Goal: Task Accomplishment & Management: Use online tool/utility

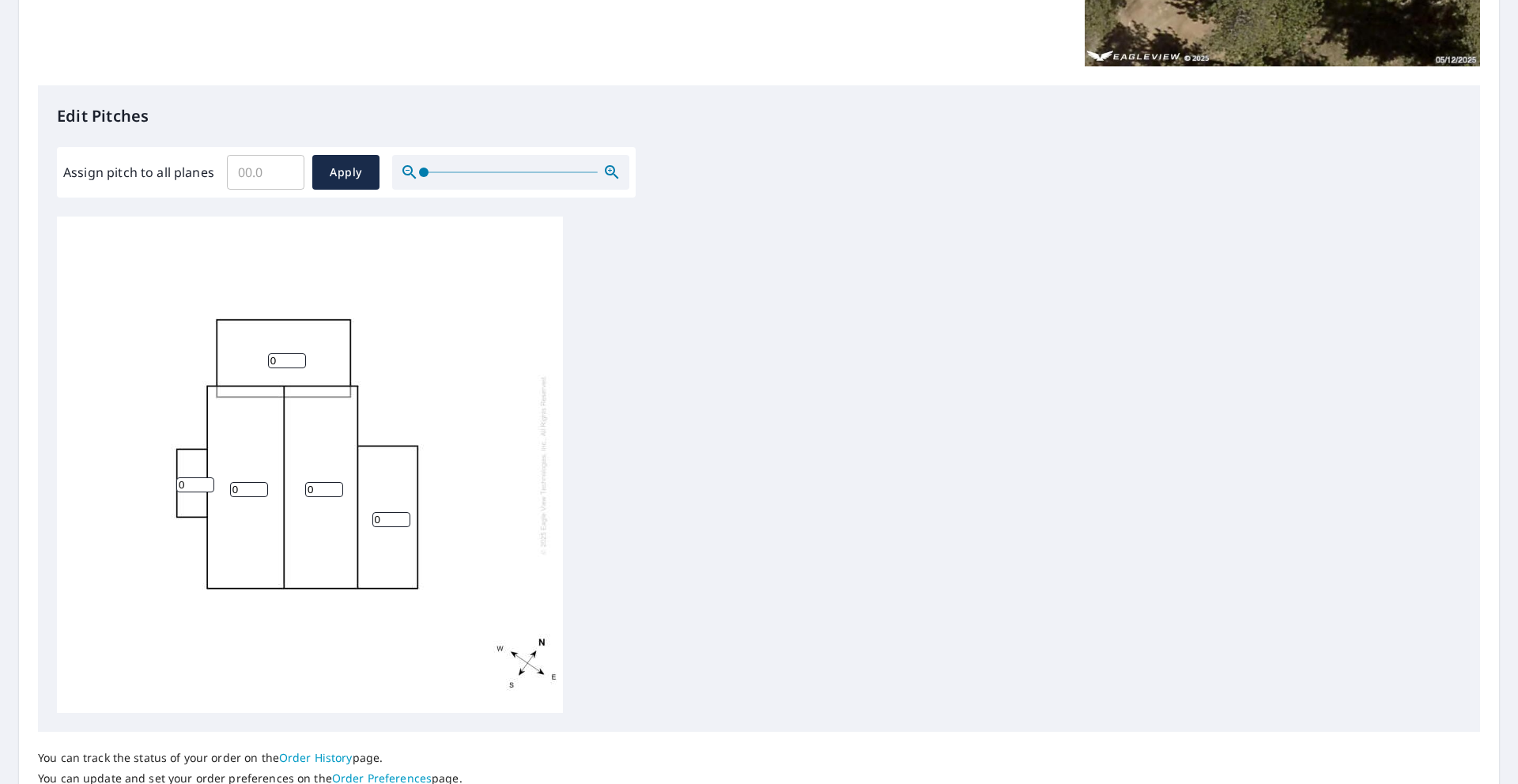
scroll to position [420, 0]
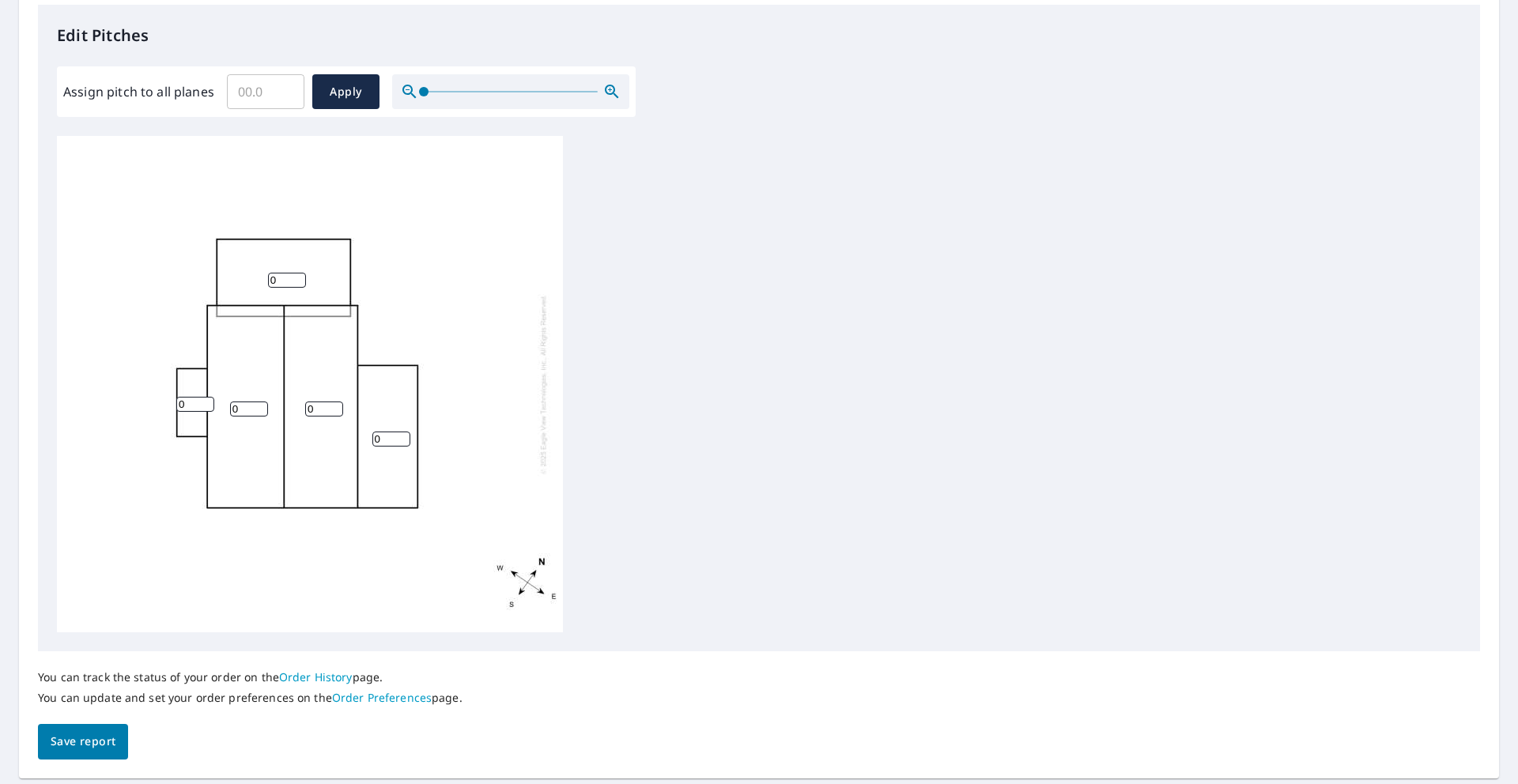
click at [241, 412] on input "0" at bounding box center [249, 410] width 38 height 15
type input "4"
click at [195, 403] on input "0" at bounding box center [195, 404] width 38 height 15
type input "2"
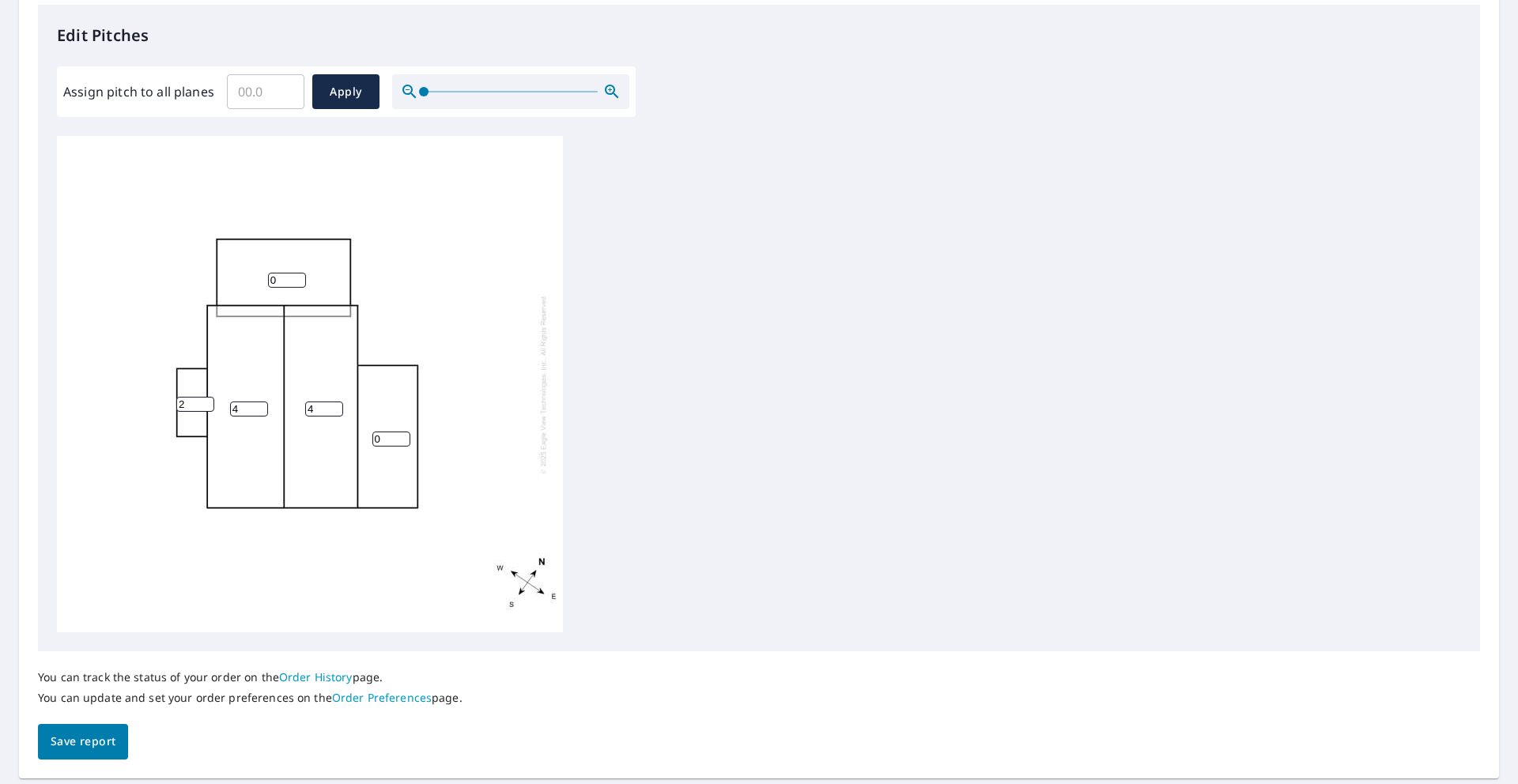
drag, startPoint x: 286, startPoint y: 277, endPoint x: 269, endPoint y: 278, distance: 17.0
click at [269, 278] on input "0" at bounding box center [286, 280] width 38 height 15
type input "2"
drag, startPoint x: 386, startPoint y: 439, endPoint x: 371, endPoint y: 438, distance: 15.0
click at [369, 439] on div "4 4 2 0 2" at bounding box center [310, 384] width 506 height 497
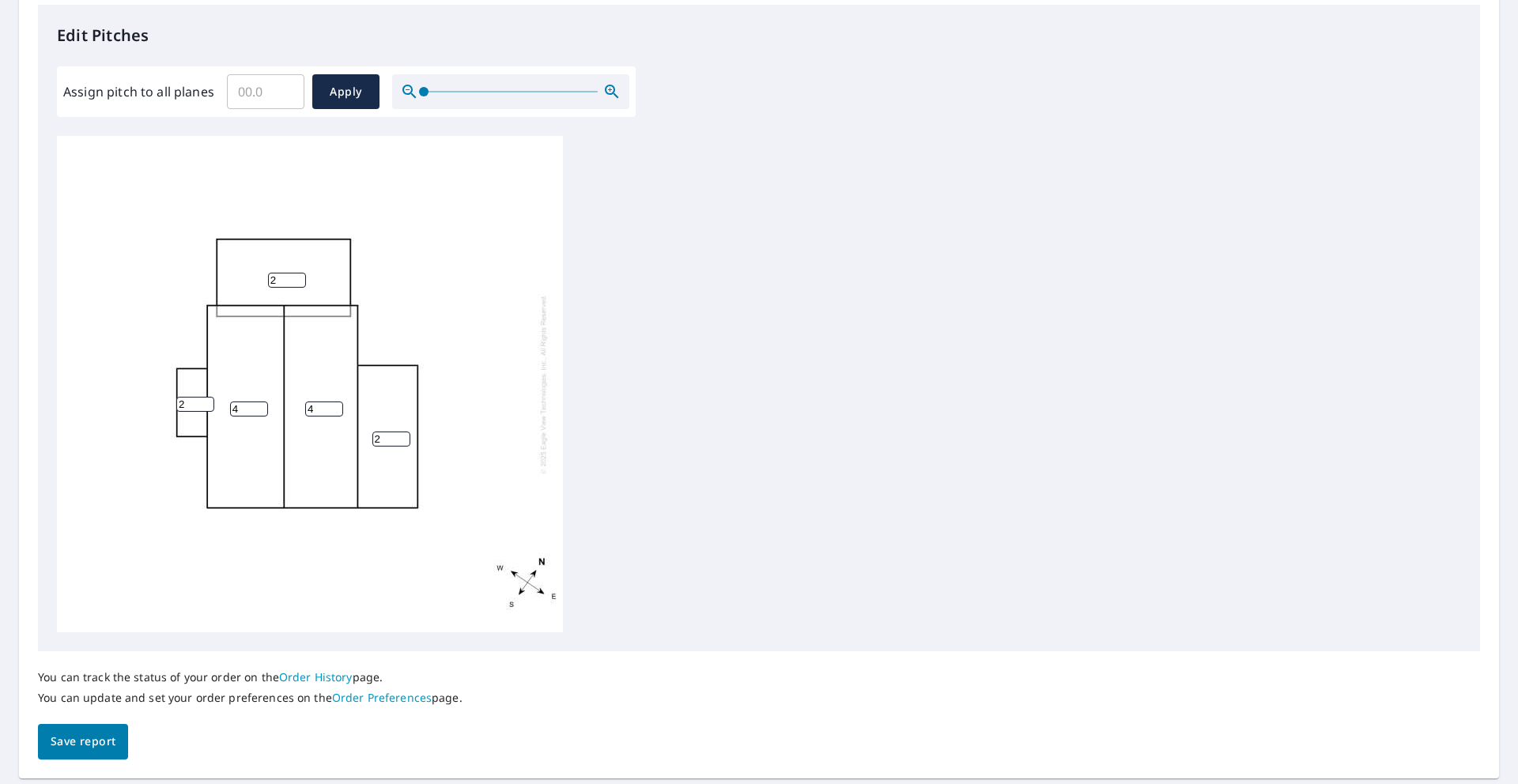
type input "2"
drag, startPoint x: 186, startPoint y: 404, endPoint x: 174, endPoint y: 405, distance: 12.0
click at [174, 405] on div "4 4 2 2 2" at bounding box center [310, 384] width 506 height 497
type input "0"
click at [87, 734] on span "Save report" at bounding box center [83, 741] width 65 height 20
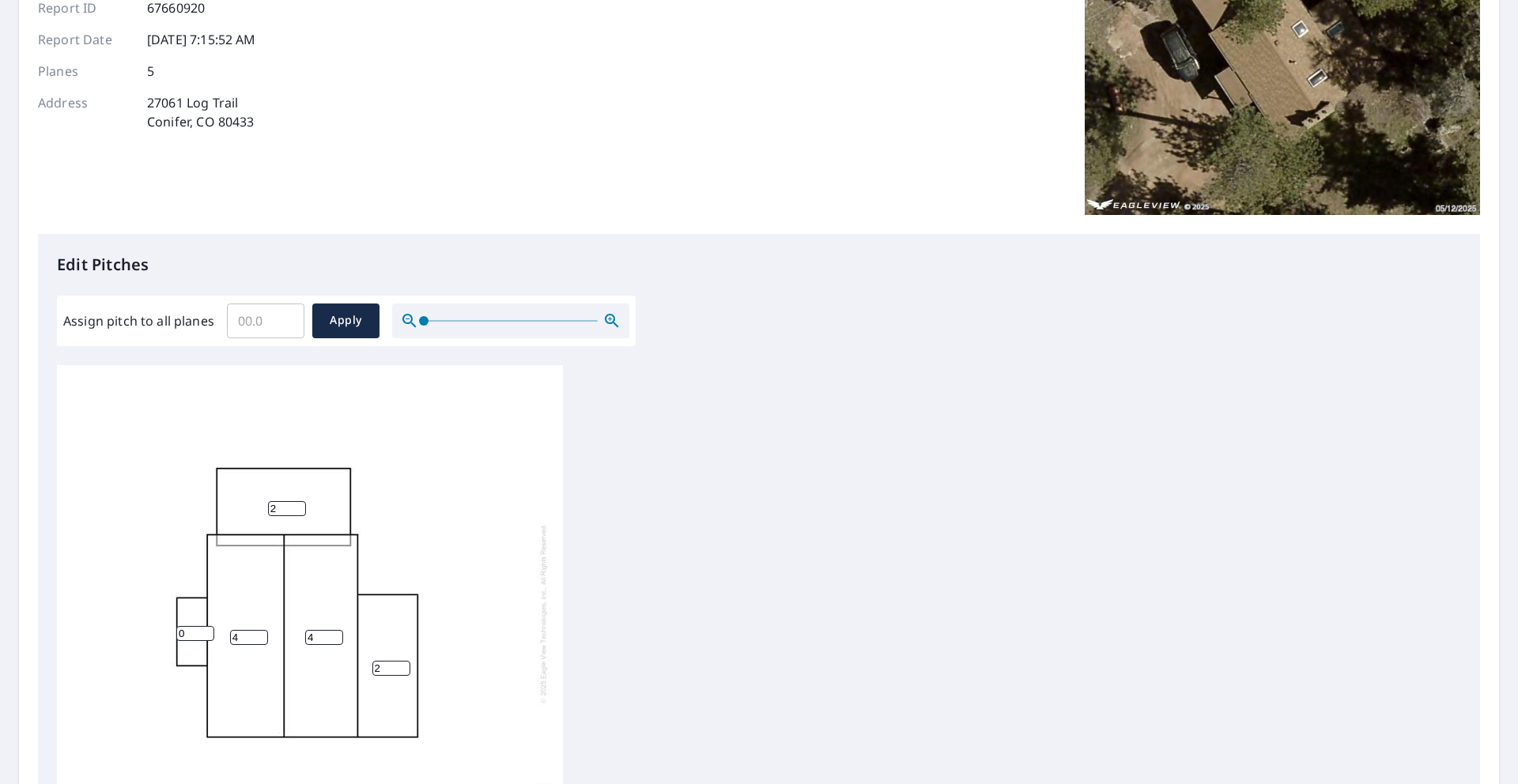
scroll to position [0, 0]
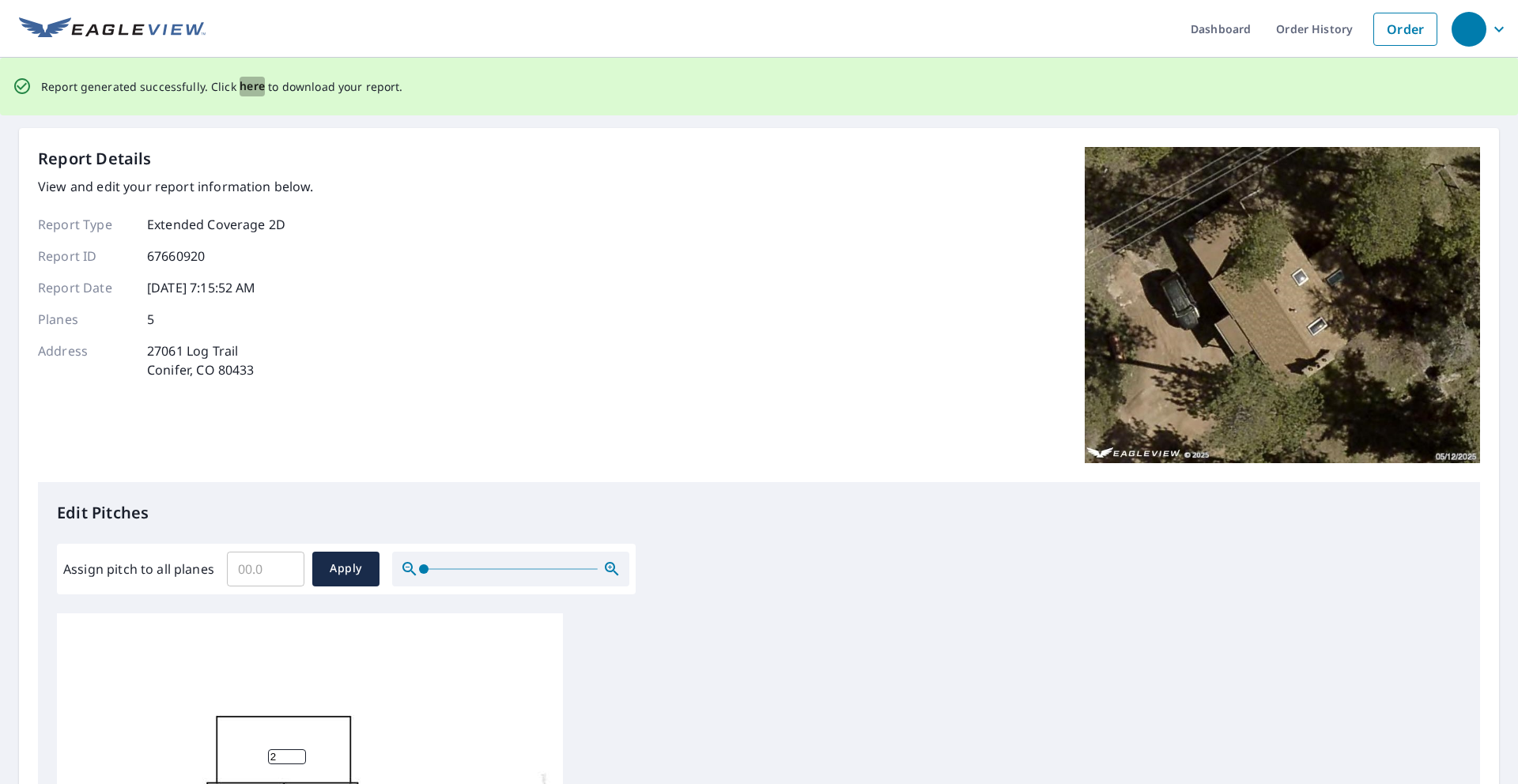
click at [248, 91] on span "here" at bounding box center [252, 86] width 27 height 20
